Goal: Use online tool/utility: Use online tool/utility

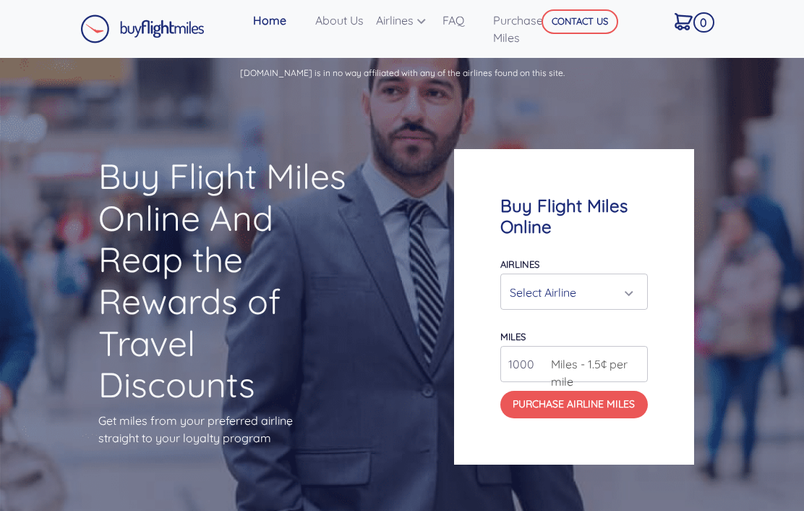
click at [540, 279] on div "Select Airline" at bounding box center [570, 291] width 121 height 27
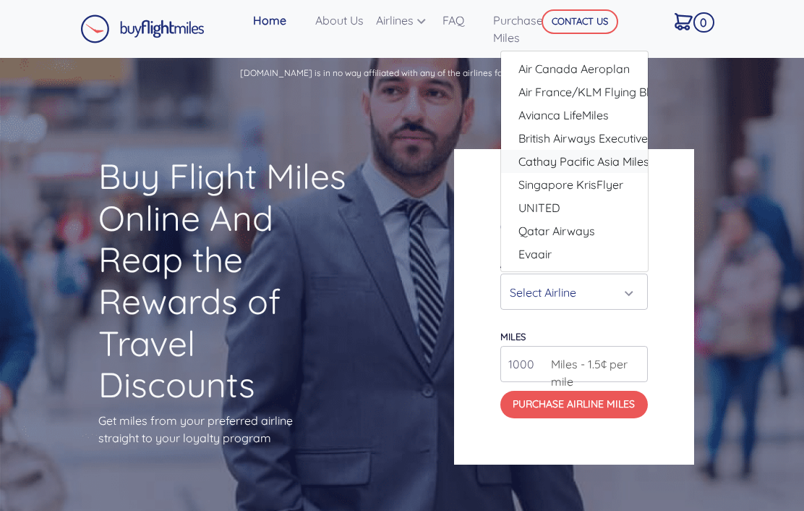
click at [539, 155] on span "Cathay Pacific Asia Miles" at bounding box center [583, 161] width 131 height 17
select select "Cathay Pacific Asia Miles"
type input "80000"
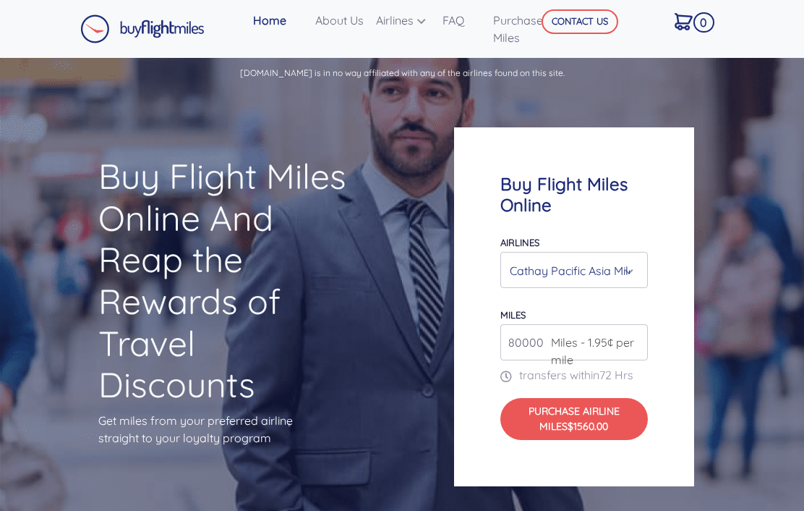
click at [628, 271] on div "Cathay Pacific Asia Miles" at bounding box center [570, 270] width 121 height 27
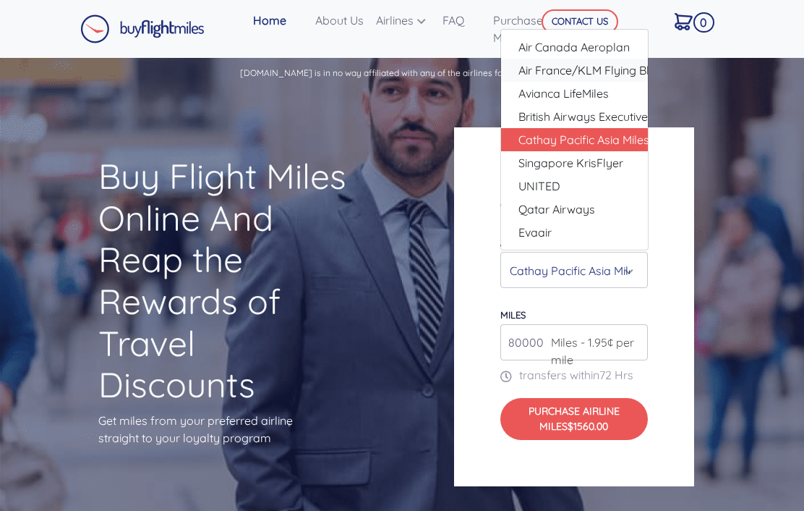
click at [533, 72] on span "Air France/KLM Flying Blue" at bounding box center [590, 69] width 144 height 17
select select "Air France/KLM Flying Blue"
type input "49000"
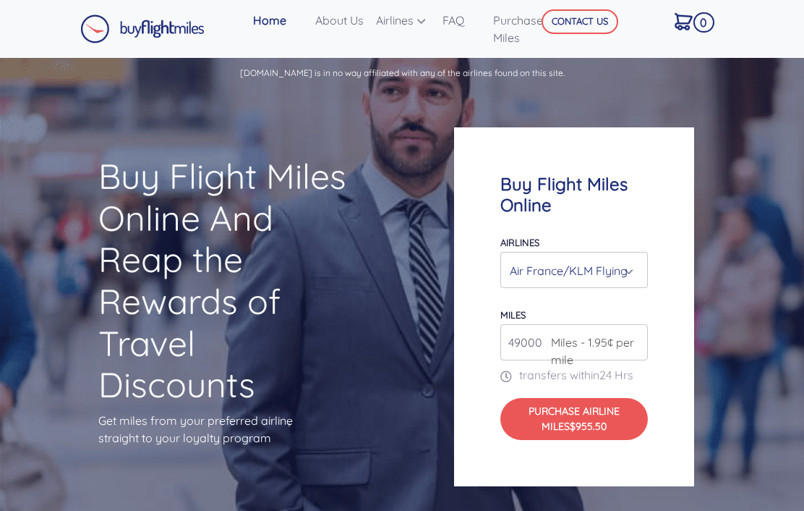
click at [531, 275] on div "Air France/KLM Flying Blue" at bounding box center [570, 270] width 121 height 27
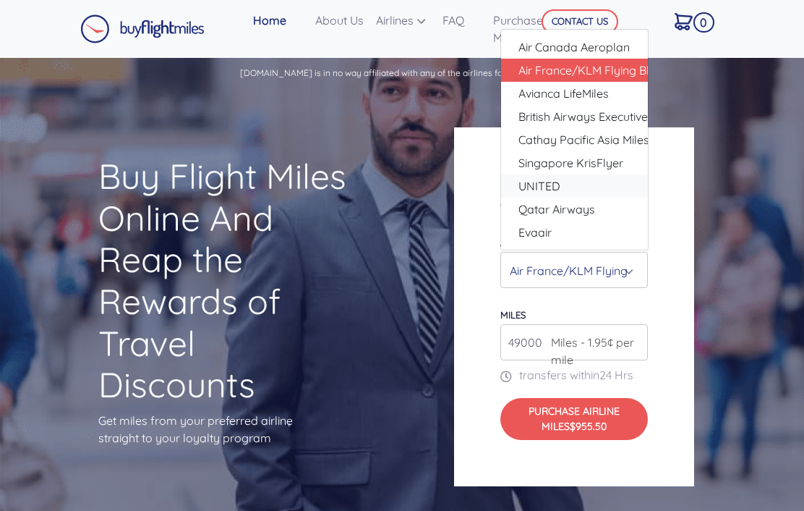
click at [533, 189] on span "UNITED" at bounding box center [539, 185] width 42 height 17
select select "UNITED"
type input "80000"
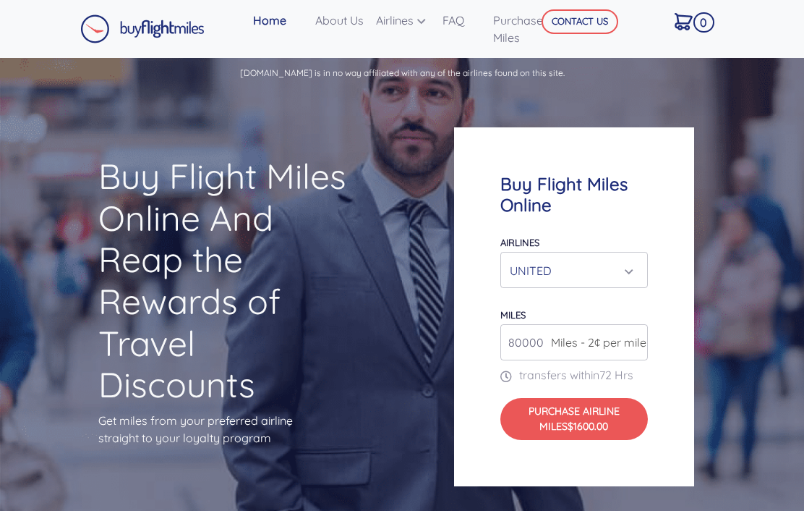
click at [511, 283] on div "UNITED" at bounding box center [574, 269] width 147 height 35
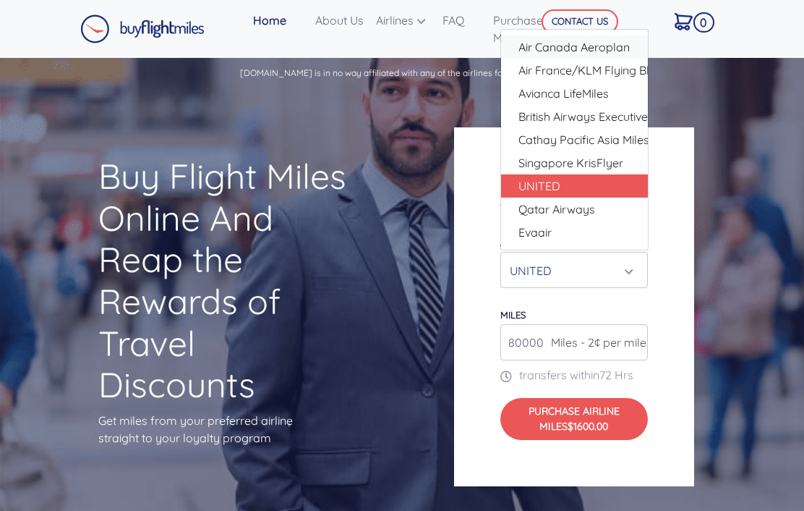
click at [529, 51] on span "Air Canada Aeroplan" at bounding box center [573, 46] width 111 height 17
select select "Air Canada Aeroplan"
